Goal: Task Accomplishment & Management: Manage account settings

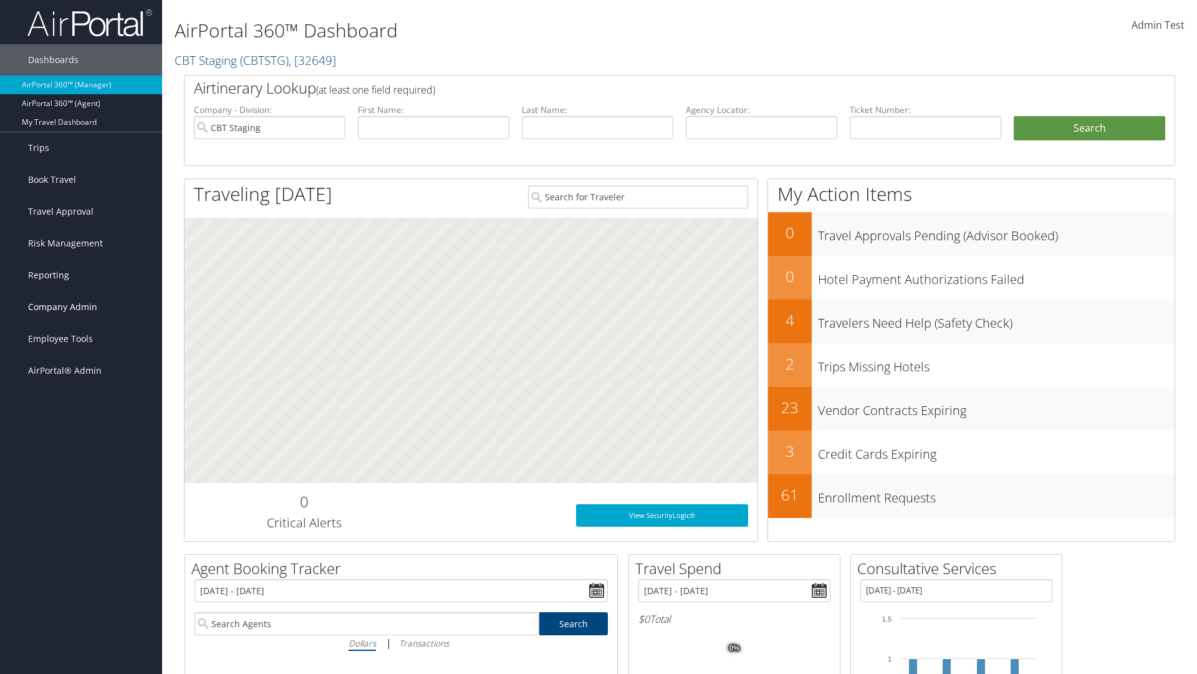
click at [81, 307] on span "Company Admin" at bounding box center [62, 306] width 69 height 31
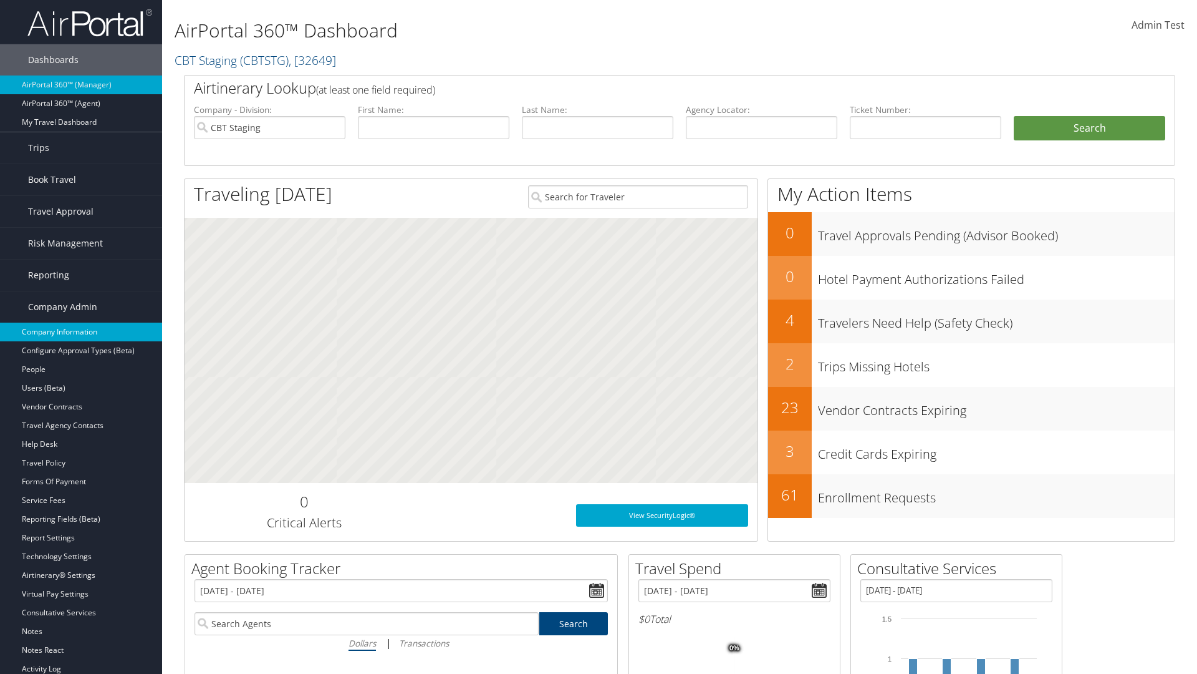
click at [81, 332] on link "Company Information" at bounding box center [81, 331] width 162 height 19
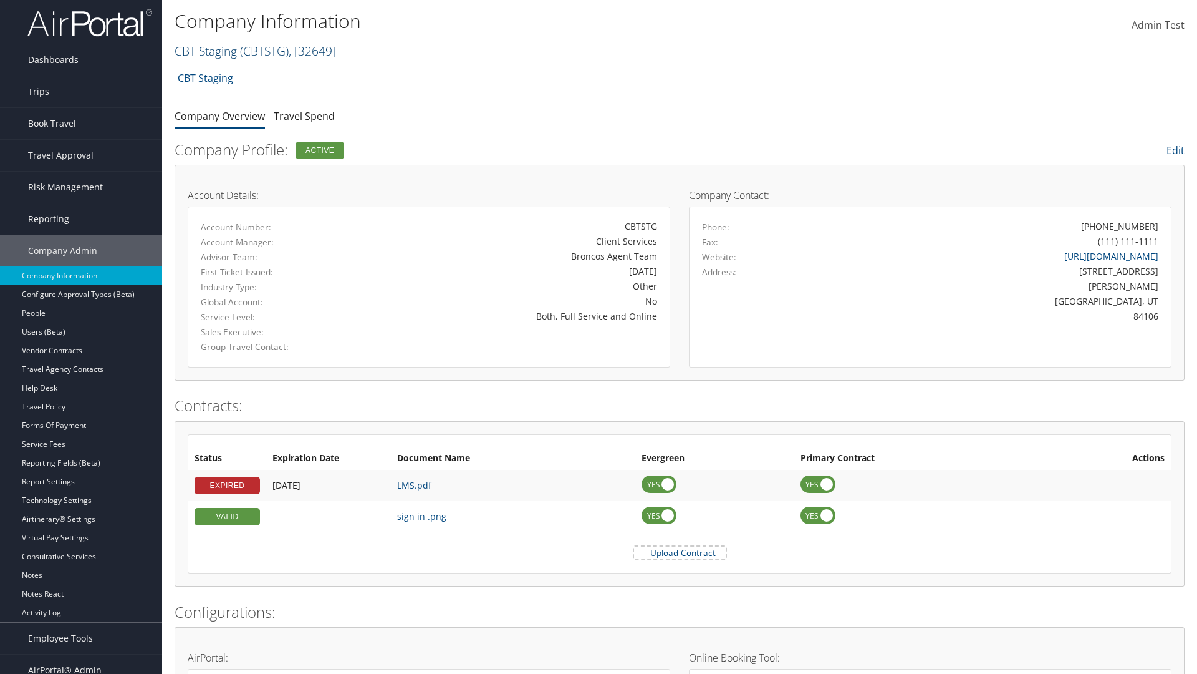
click at [206, 51] on link "CBT Staging ( CBTSTG ) , [ 32649 ]" at bounding box center [256, 50] width 162 height 17
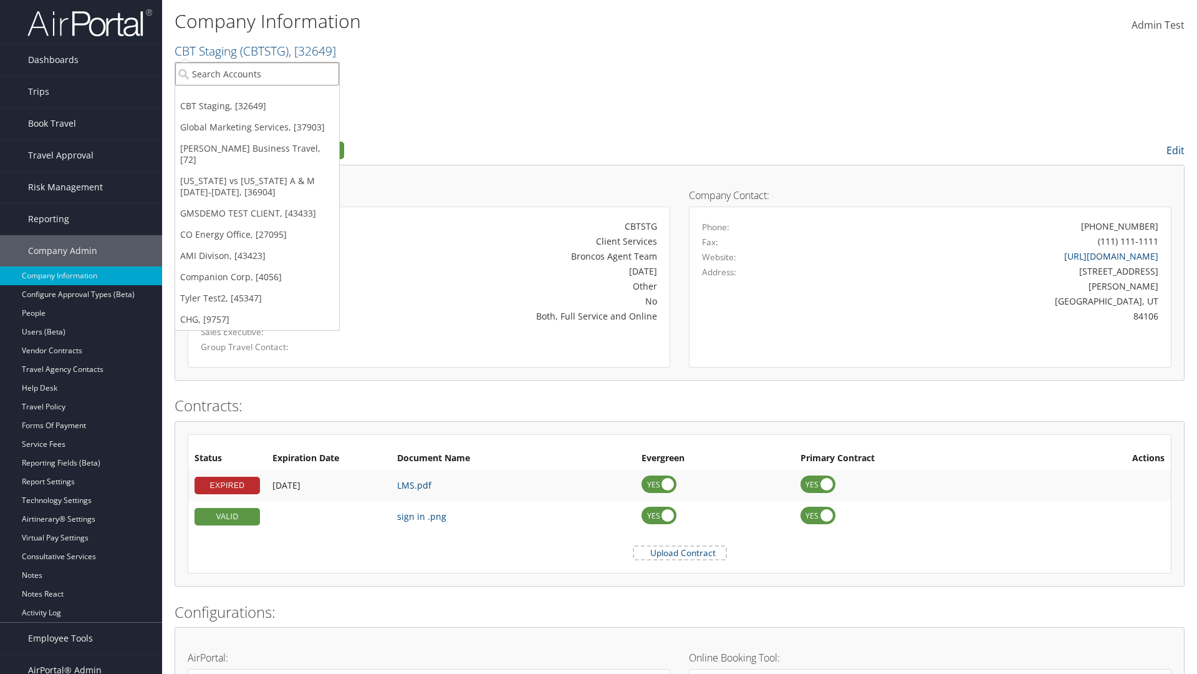
click at [257, 74] on input "search" at bounding box center [257, 73] width 164 height 23
type input "[PERSON_NAME] Business Travel"
click at [274, 97] on div "[PERSON_NAME] Business Travel (C10001), [72]" at bounding box center [274, 96] width 213 height 11
